Goal: Task Accomplishment & Management: Manage account settings

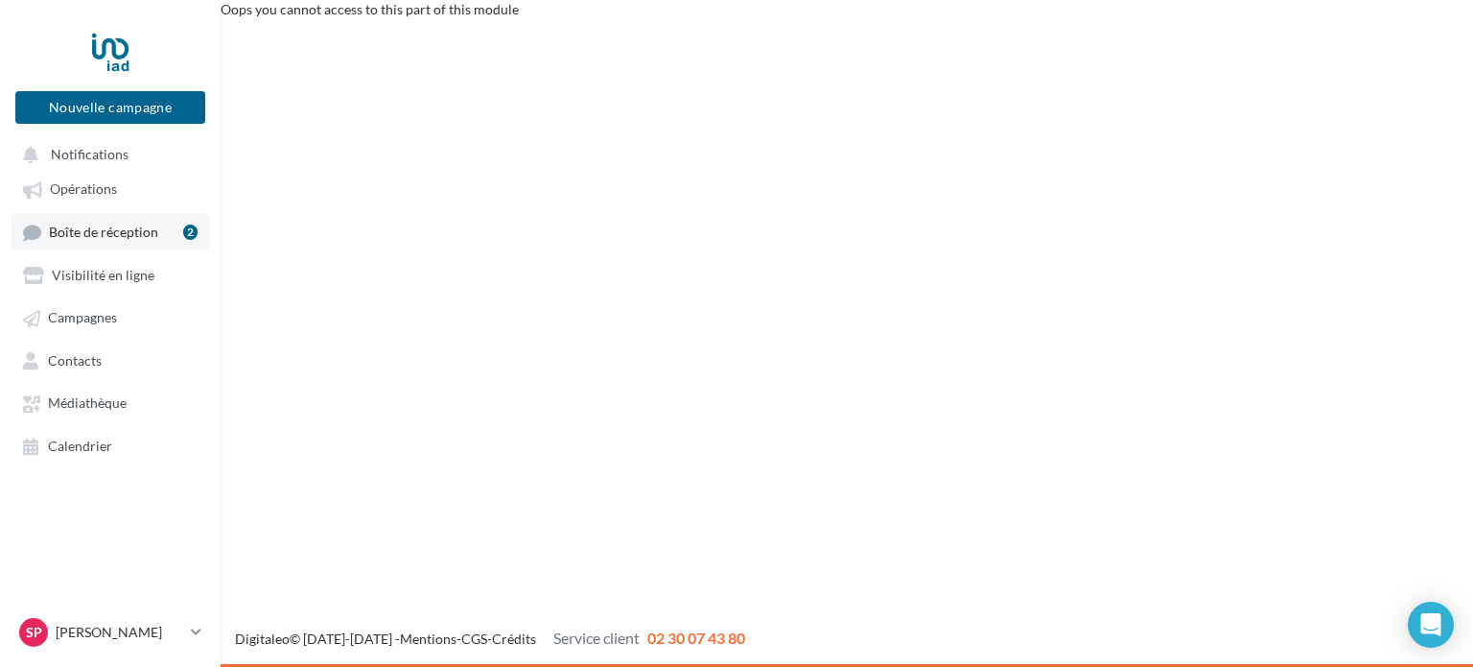
click at [111, 236] on span "Boîte de réception" at bounding box center [103, 231] width 109 height 16
